Goal: Task Accomplishment & Management: Manage account settings

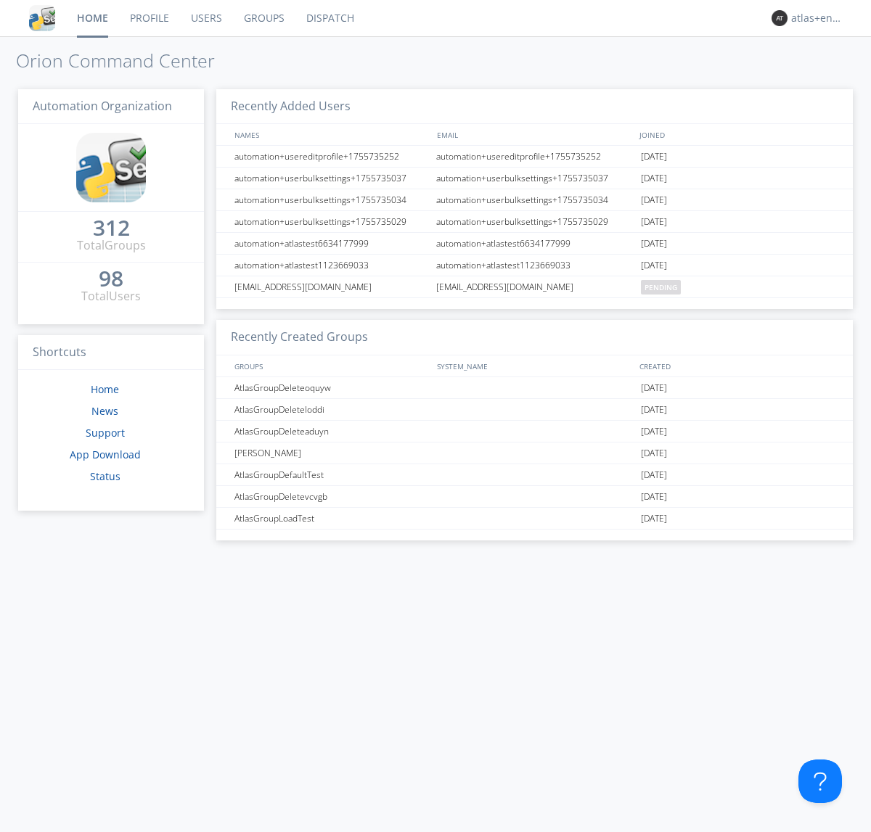
click at [329, 18] on link "Dispatch" at bounding box center [330, 18] width 70 height 36
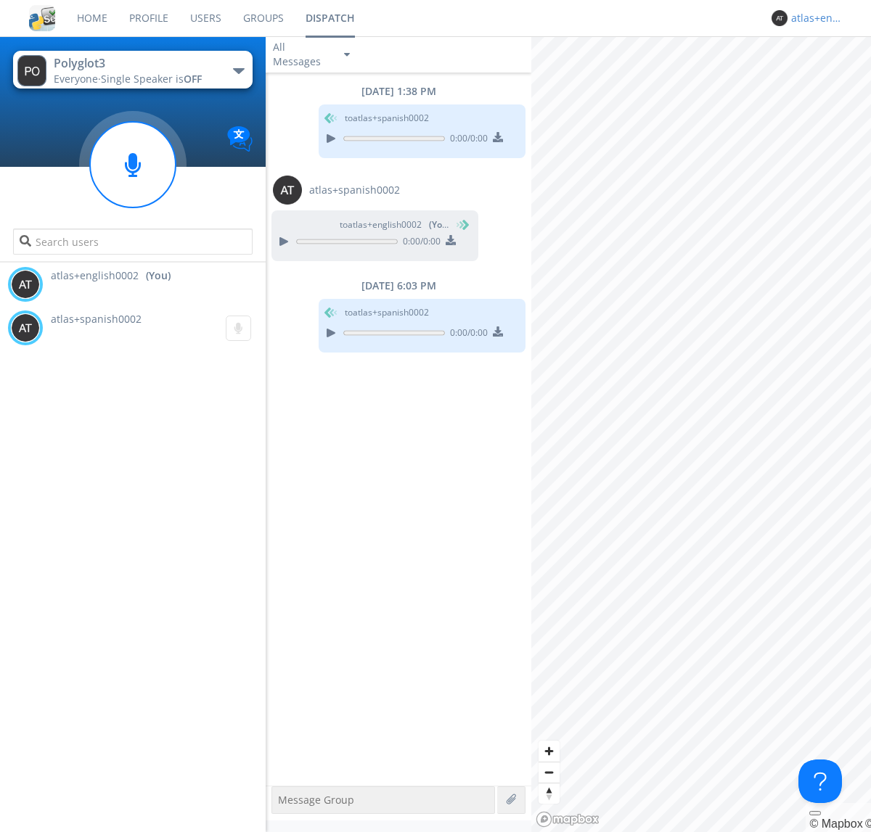
click at [814, 18] on div "atlas+english0002" at bounding box center [818, 18] width 54 height 15
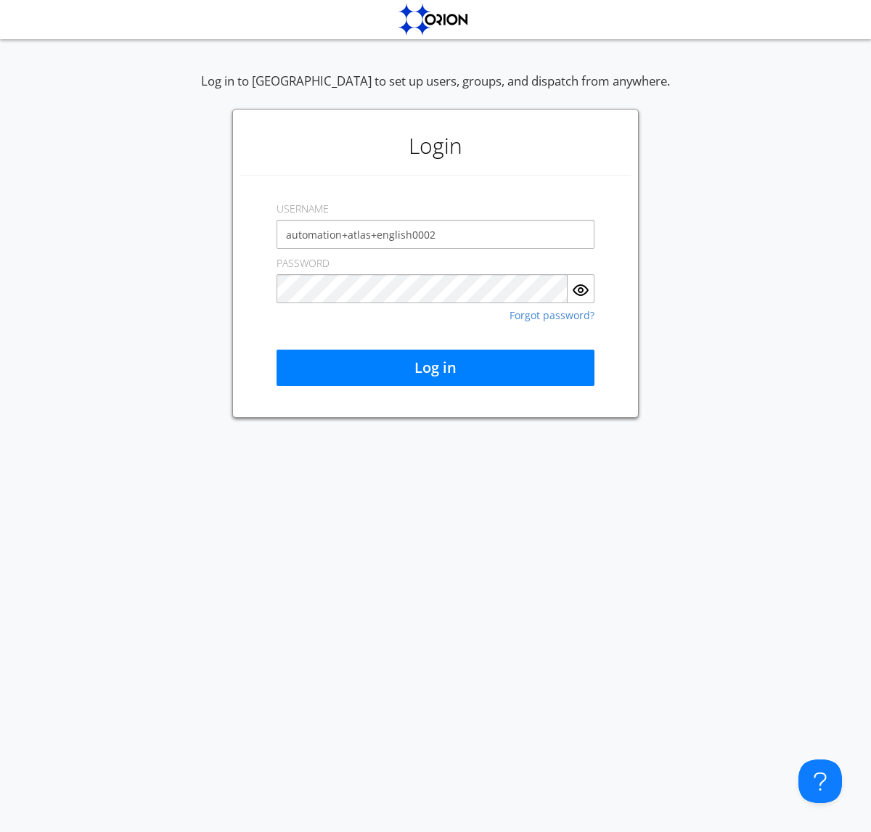
type input "automation+atlas+english0002"
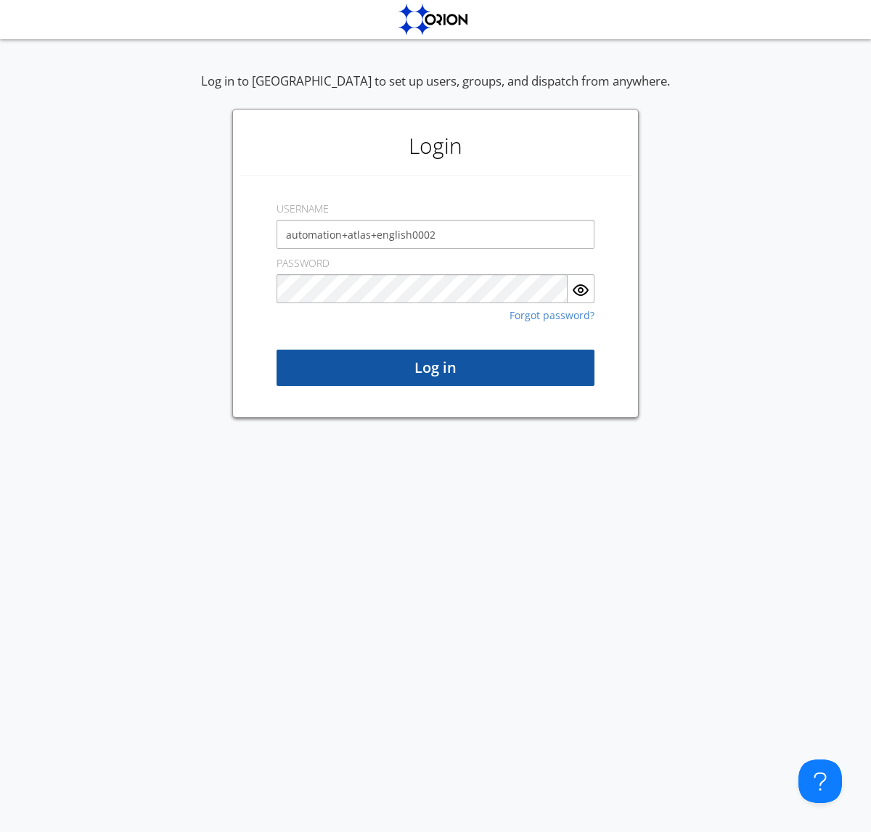
click at [435, 368] on button "Log in" at bounding box center [435, 368] width 318 height 36
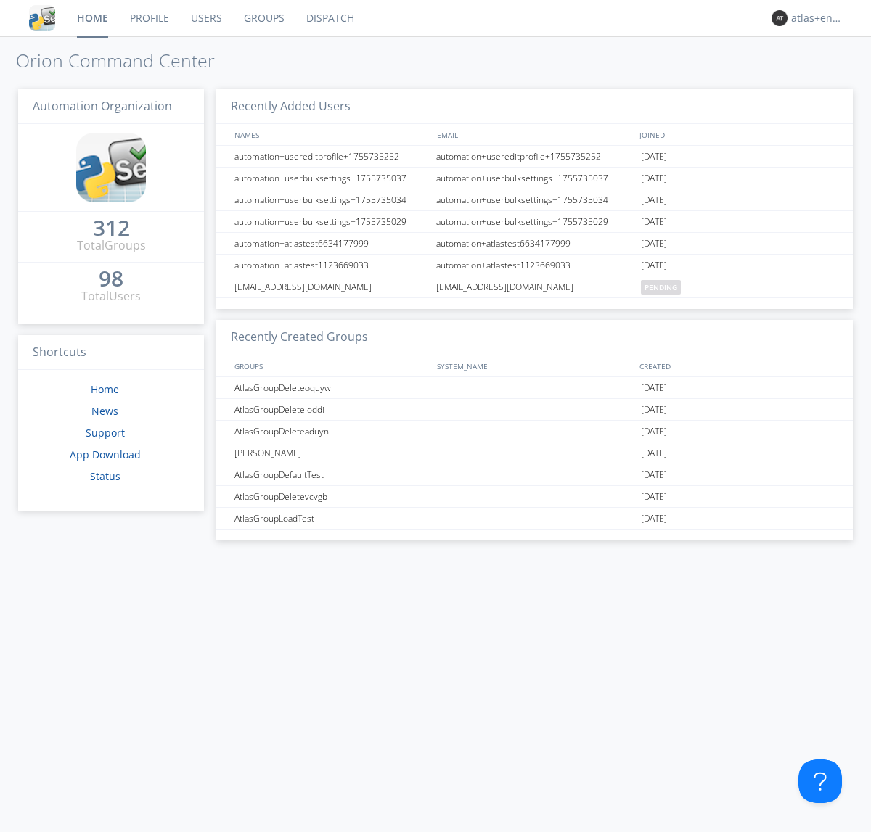
click at [329, 18] on link "Dispatch" at bounding box center [330, 18] width 70 height 36
